Goal: Check status: Check status

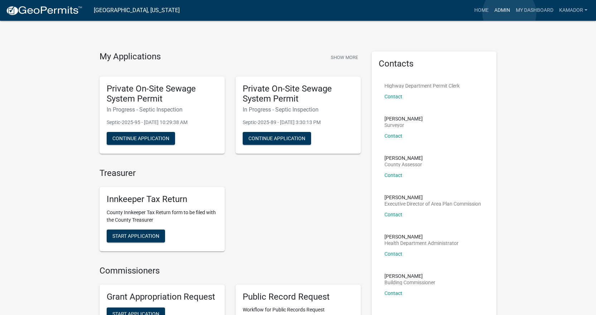
click at [509, 13] on link "Admin" at bounding box center [501, 11] width 21 height 14
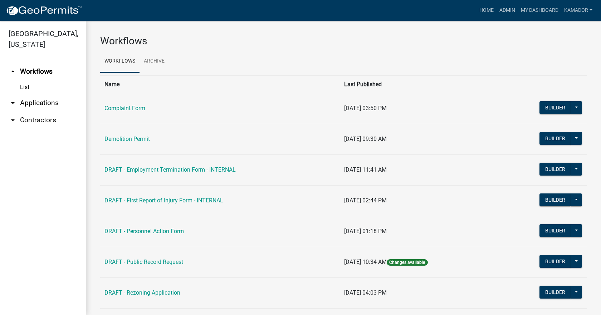
click at [30, 103] on link "arrow_drop_down Applications" at bounding box center [43, 102] width 86 height 17
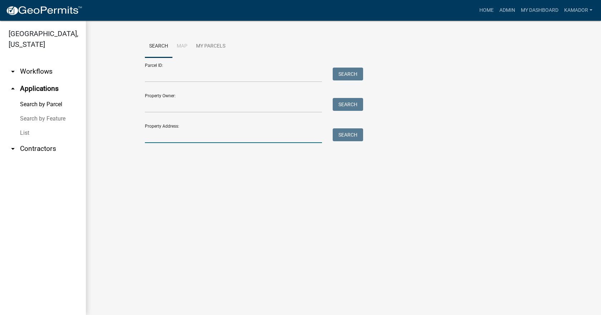
click at [167, 135] on input "Property Address:" at bounding box center [233, 135] width 177 height 15
click at [163, 131] on input "Property Address:" at bounding box center [233, 135] width 177 height 15
click at [350, 131] on button "Search" at bounding box center [348, 134] width 30 height 13
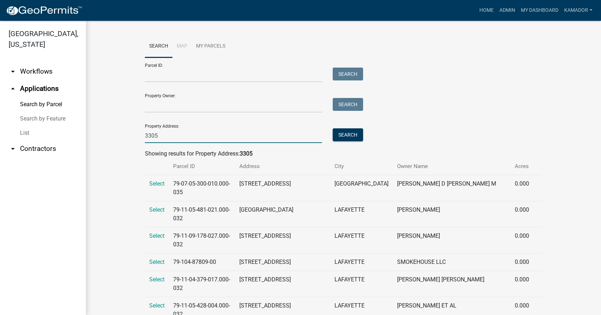
click at [179, 137] on input "3305" at bounding box center [233, 135] width 177 height 15
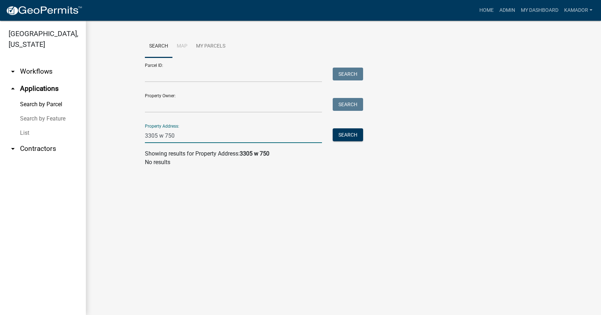
click at [157, 134] on input "3305 w 750" at bounding box center [233, 135] width 177 height 15
click at [356, 134] on button "Search" at bounding box center [348, 134] width 30 height 13
click at [156, 135] on input "3302 w 750" at bounding box center [233, 135] width 177 height 15
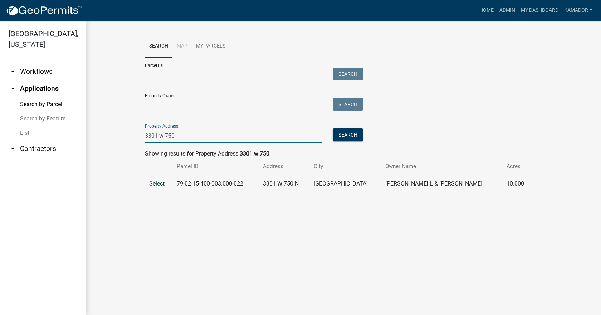
type input "3301 w 750"
click at [152, 185] on span "Select" at bounding box center [156, 183] width 15 height 7
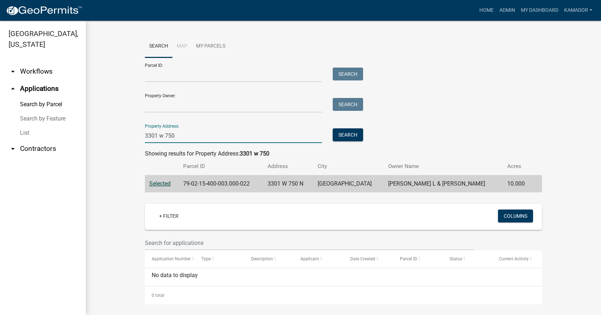
drag, startPoint x: 168, startPoint y: 135, endPoint x: 133, endPoint y: 133, distance: 35.1
click at [133, 133] on wm-workflow-application-search-view "Search Map My Parcels Parcel ID: Search Property Owner: Search Property Address…" at bounding box center [343, 169] width 487 height 269
click at [26, 128] on link "List" at bounding box center [43, 133] width 86 height 14
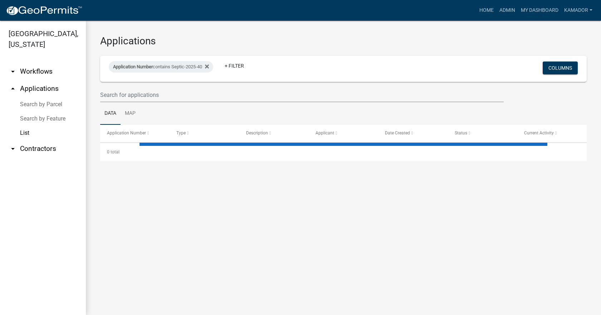
select select "3: 100"
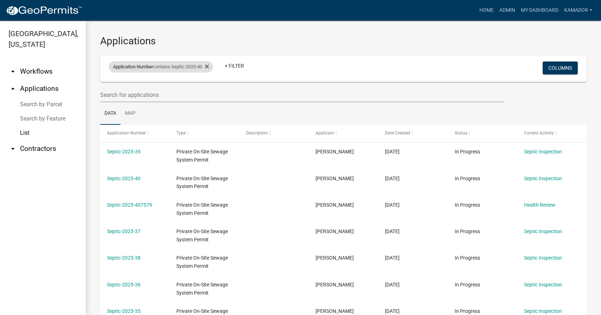
click at [199, 68] on div "Application Number contains Septic-2025-40" at bounding box center [161, 66] width 104 height 11
click at [175, 91] on input "Septic-2025-40" at bounding box center [163, 93] width 65 height 15
click at [161, 92] on input "Septic-2025-40" at bounding box center [163, 93] width 65 height 15
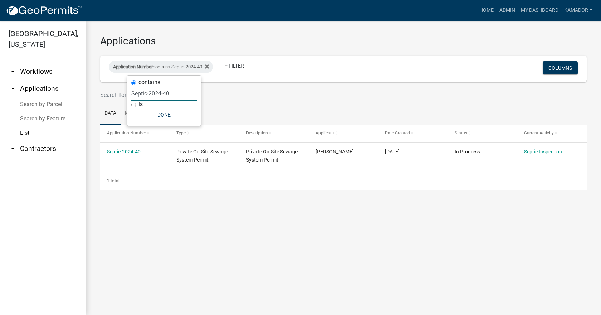
type input "Septic-2024-4"
select select "3: 100"
type input "Septic-2024-9"
select select "3: 100"
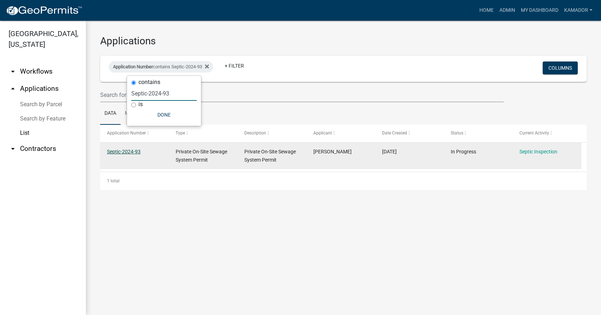
type input "Septic-2024-93"
click at [131, 152] on link "Septic-2024-93" at bounding box center [124, 152] width 34 height 6
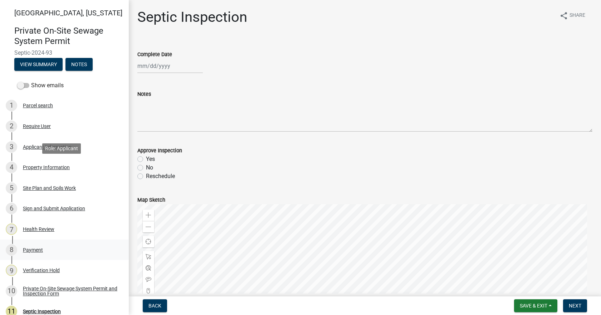
scroll to position [94, 0]
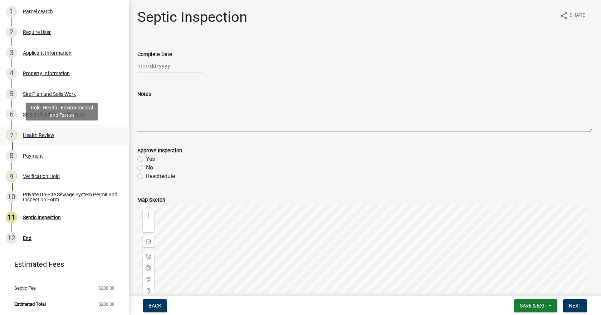
click at [42, 135] on div "Health Review" at bounding box center [38, 135] width 31 height 5
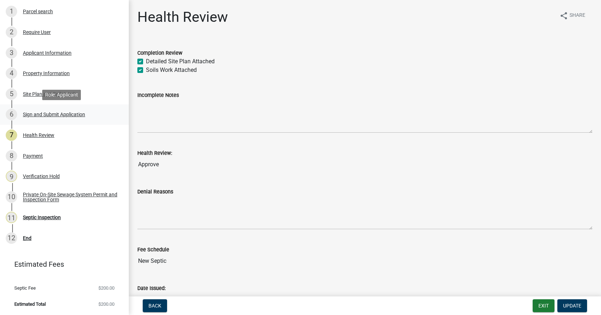
click at [37, 111] on div "6 Sign and Submit Application" at bounding box center [62, 114] width 112 height 11
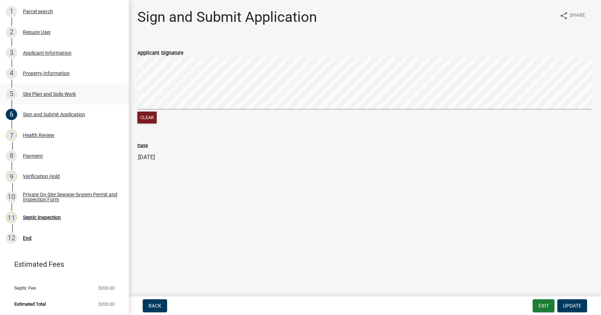
click at [49, 92] on div "Site Plan and Soils Work" at bounding box center [49, 94] width 53 height 5
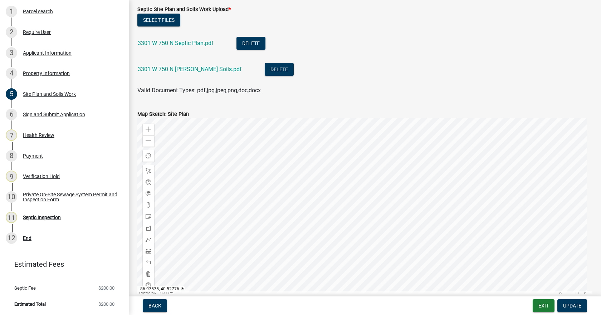
scroll to position [322, 0]
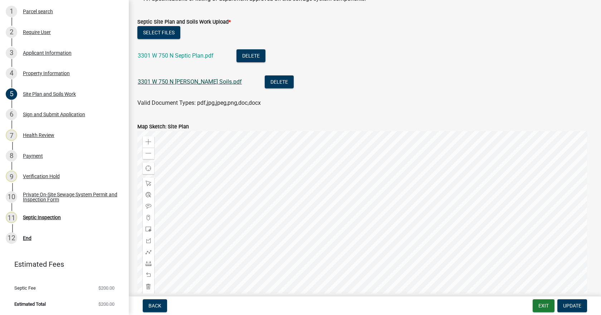
click at [191, 84] on link "3301 W 750 N [PERSON_NAME] Soils.pdf" at bounding box center [190, 81] width 104 height 7
click at [168, 54] on link "3301 W 750 N Septic Plan.pdf" at bounding box center [176, 55] width 76 height 7
click at [189, 58] on link "3301 W 750 N Septic Plan.pdf" at bounding box center [176, 55] width 76 height 7
